Goal: Entertainment & Leisure: Consume media (video, audio)

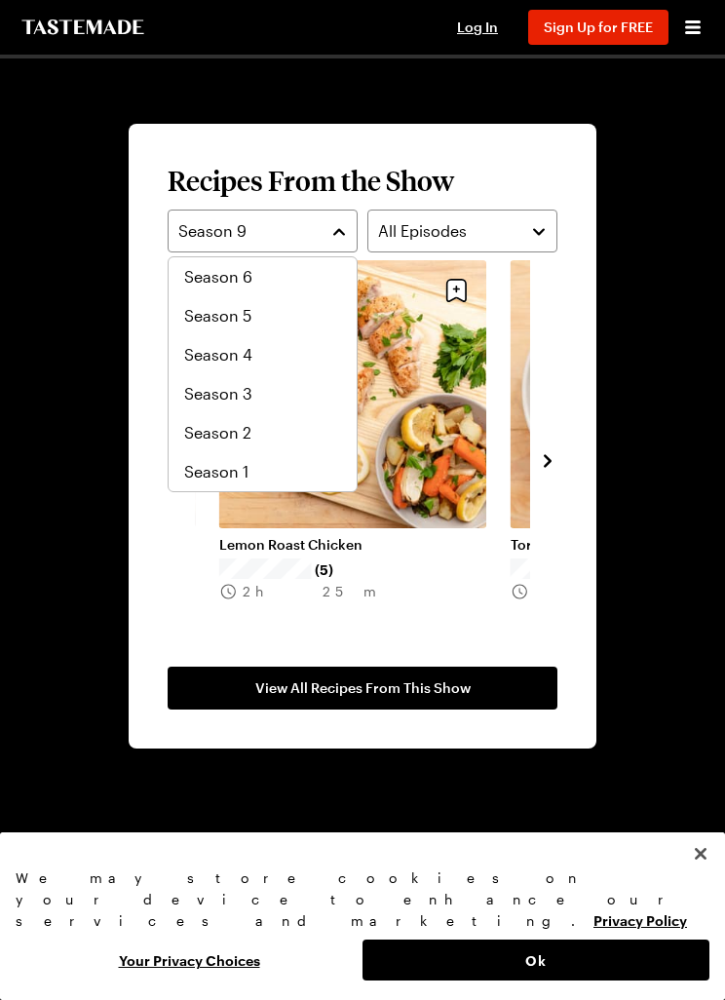
scroll to position [117, 0]
click at [184, 447] on div "Season 2" at bounding box center [263, 432] width 188 height 39
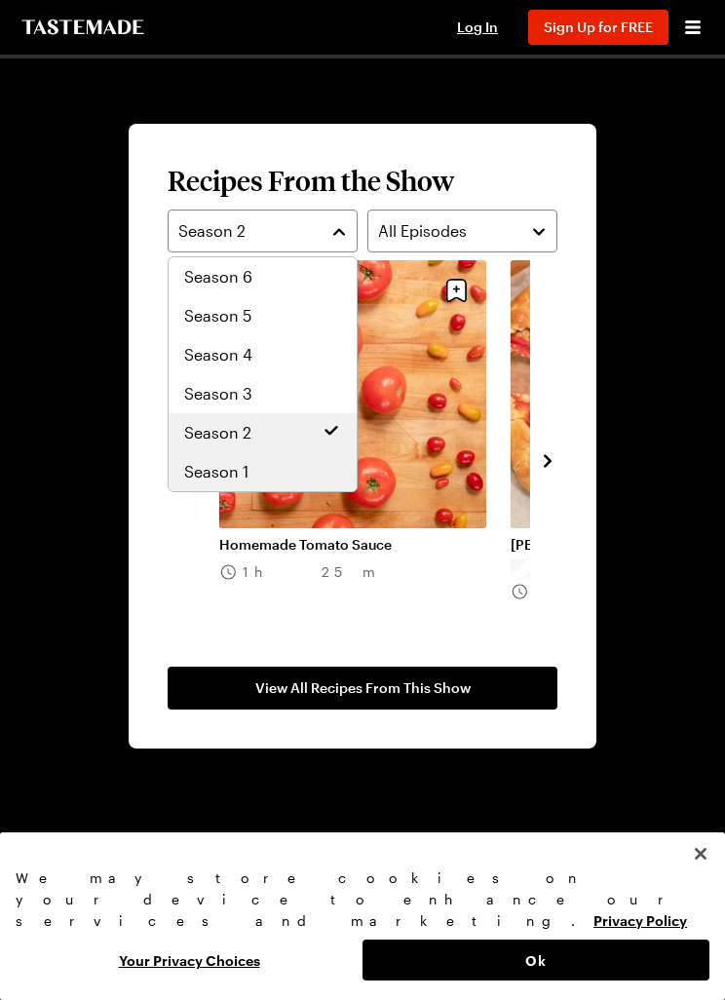
click at [198, 480] on span "Season 1" at bounding box center [216, 471] width 64 height 23
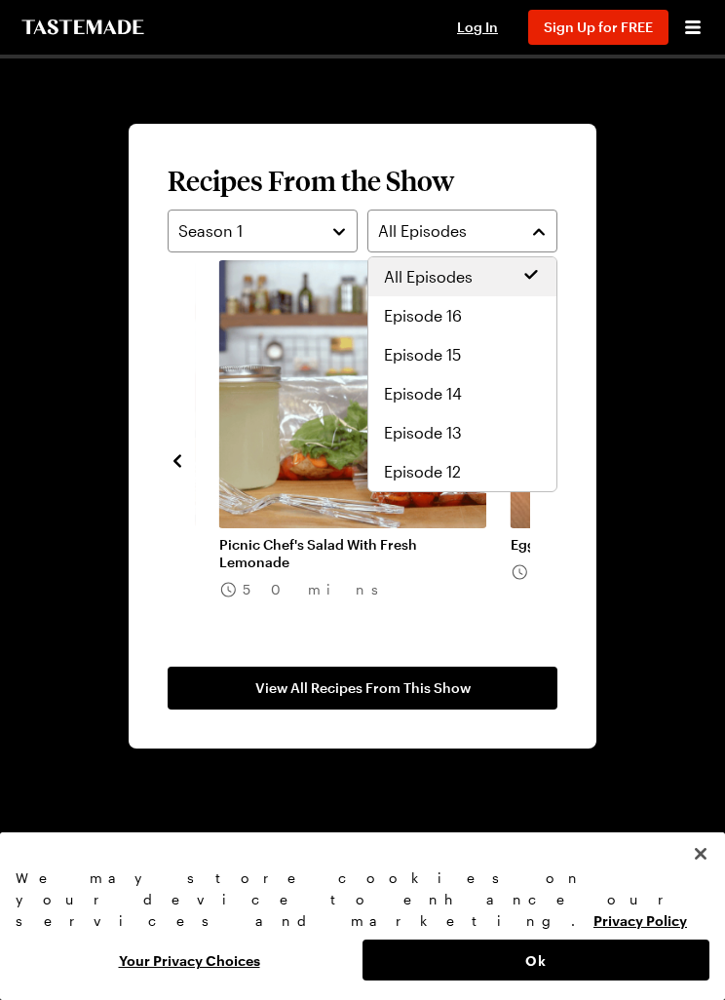
click at [400, 216] on button "All Episodes" at bounding box center [462, 231] width 190 height 43
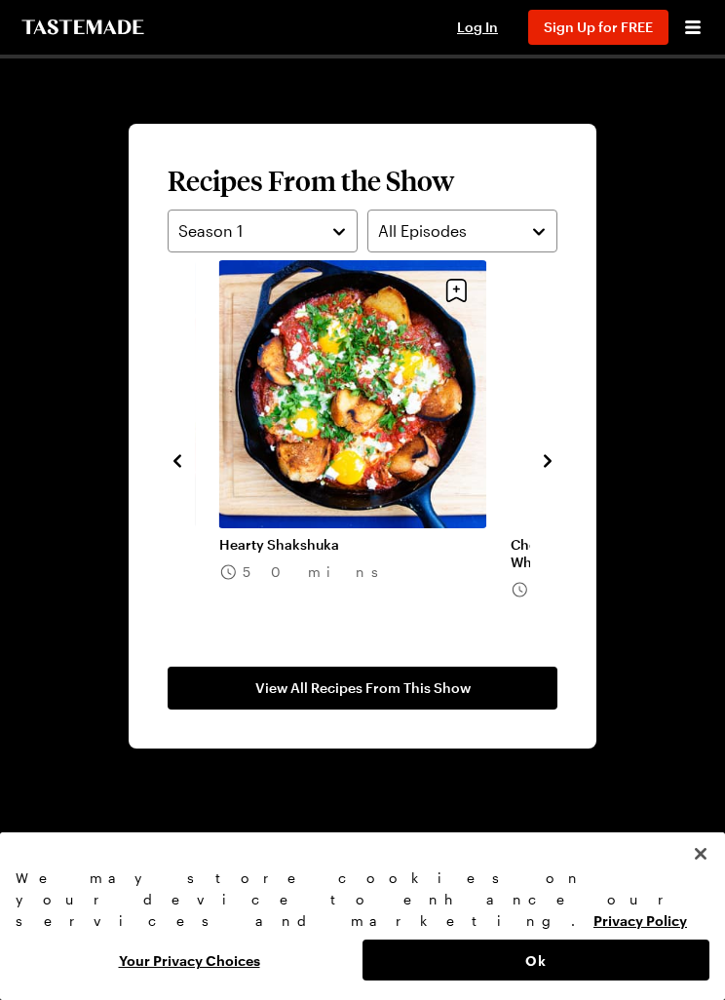
click at [126, 337] on div "Struggle Meals Cooking 9 Seasons The struggle is real, but it doesn’t mean your…" at bounding box center [363, 64] width 624 height 3170
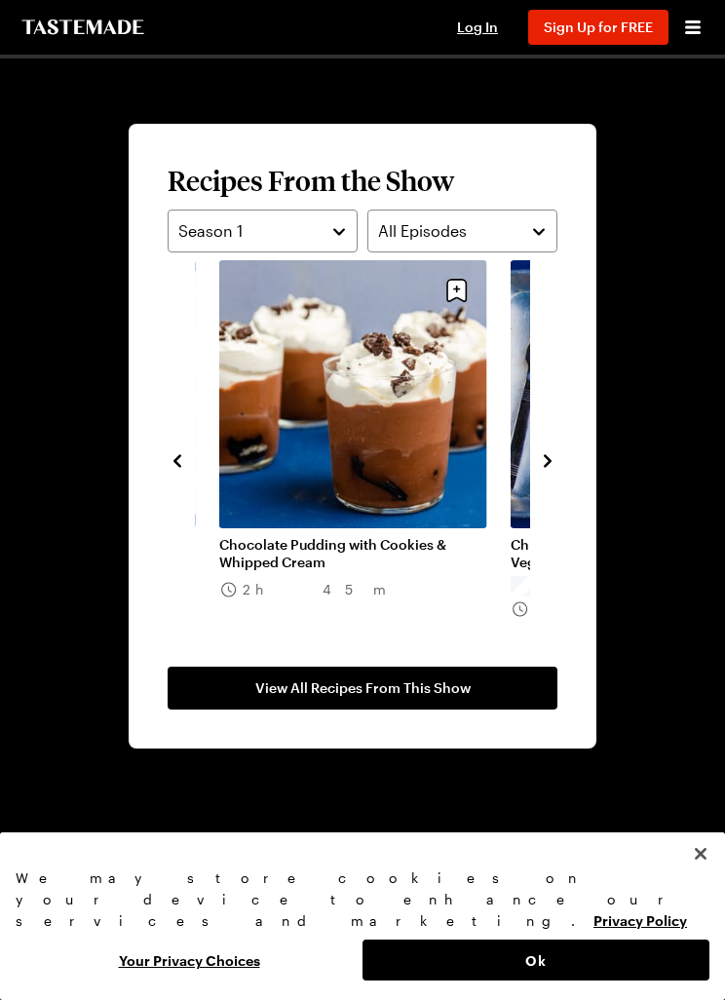
click at [266, 536] on link "Chocolate Pudding with Cookies & Whipped Cream" at bounding box center [353, 553] width 268 height 35
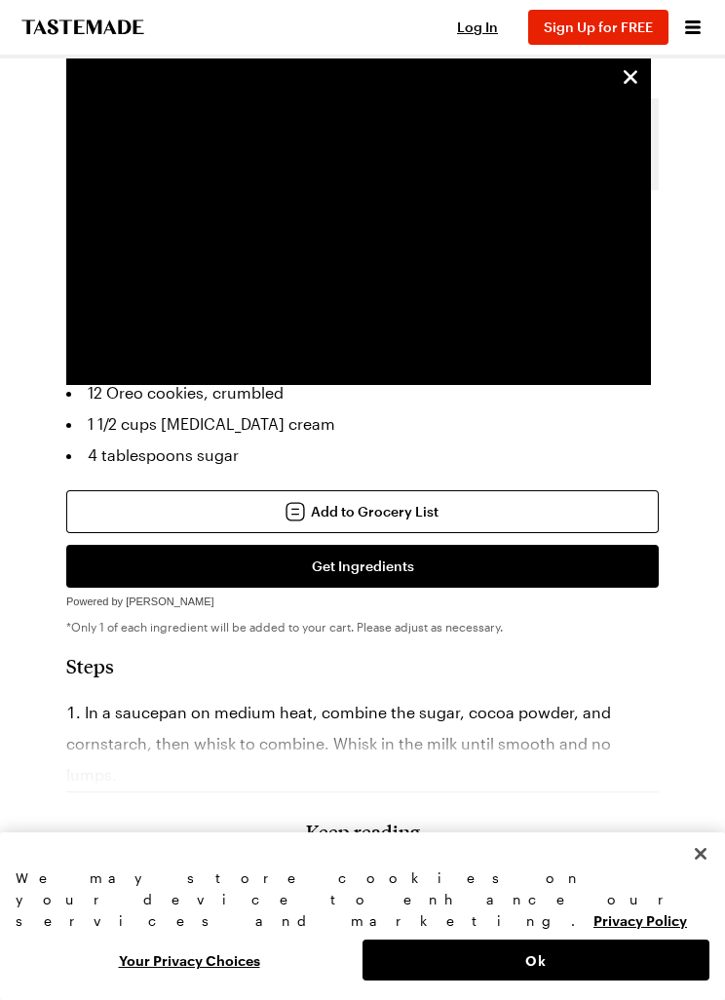
scroll to position [978, 0]
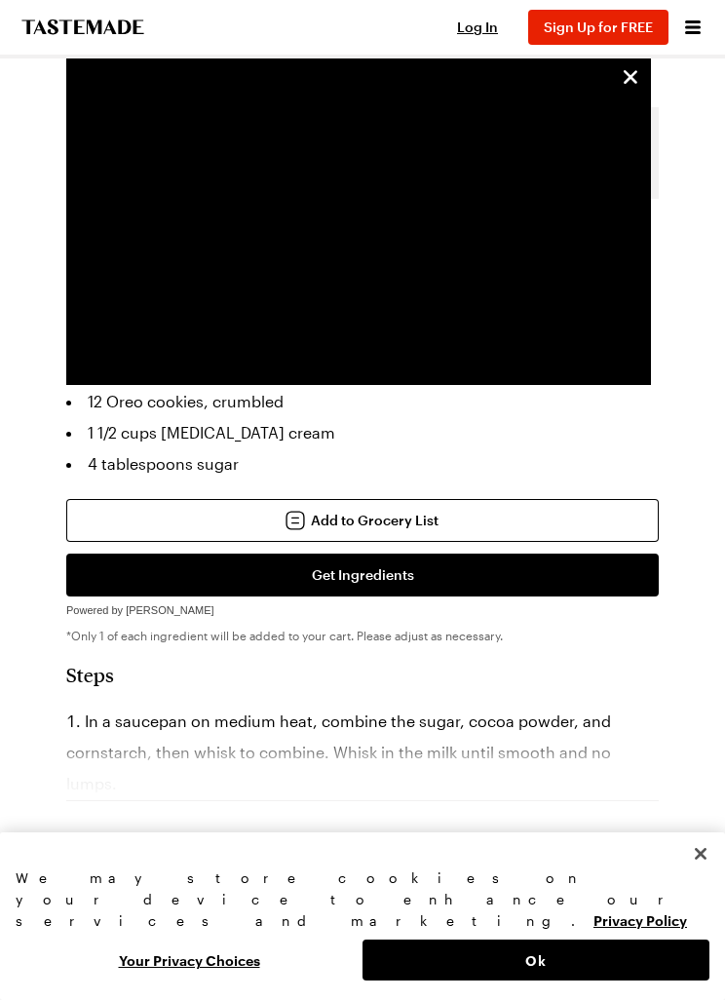
click at [49, 23] on icon "To Tastemade Home Page" at bounding box center [82, 26] width 122 height 15
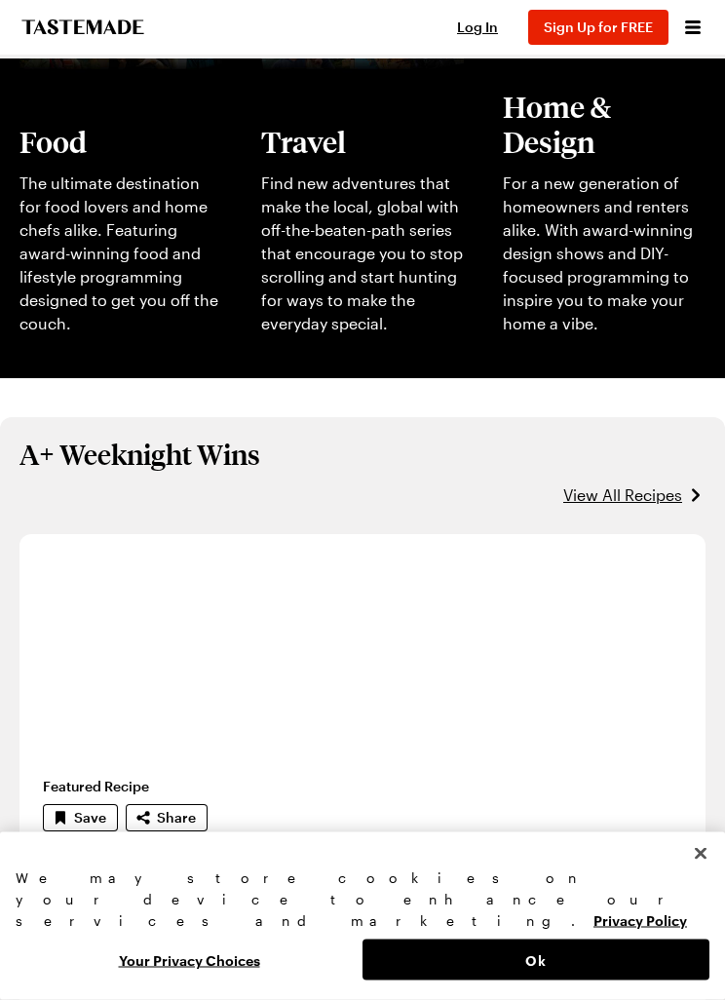
scroll to position [846, 0]
